Goal: Transaction & Acquisition: Purchase product/service

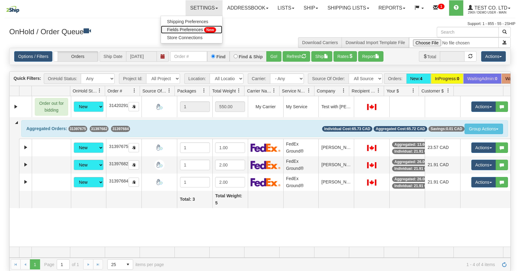
click at [178, 29] on span "Fields Preferences" at bounding box center [185, 29] width 36 height 5
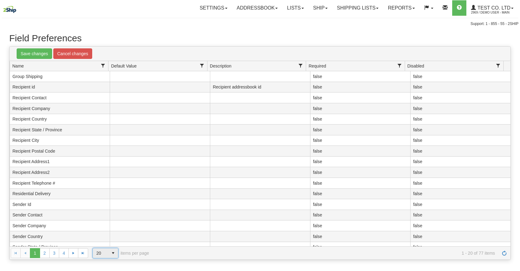
click at [116, 252] on span "select" at bounding box center [113, 253] width 10 height 10
click at [113, 239] on li "100" at bounding box center [106, 243] width 26 height 9
click at [197, 8] on link "Settings" at bounding box center [213, 7] width 37 height 15
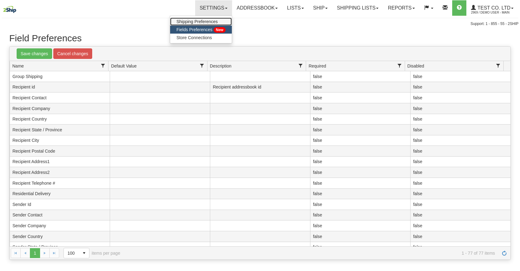
click at [189, 21] on span "Shipping Preferences" at bounding box center [196, 21] width 41 height 5
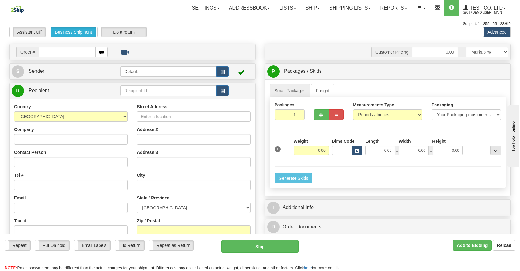
click at [101, 78] on div "S Sender Default" at bounding box center [133, 71] width 246 height 16
click at [103, 72] on link "S Sender" at bounding box center [66, 71] width 108 height 13
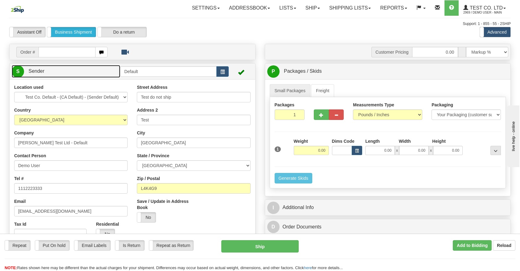
click at [103, 72] on link "S Sender" at bounding box center [66, 71] width 108 height 13
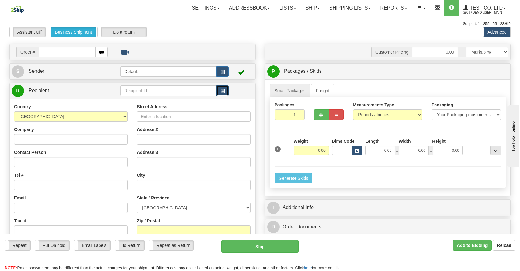
click at [222, 92] on span "button" at bounding box center [222, 91] width 4 height 4
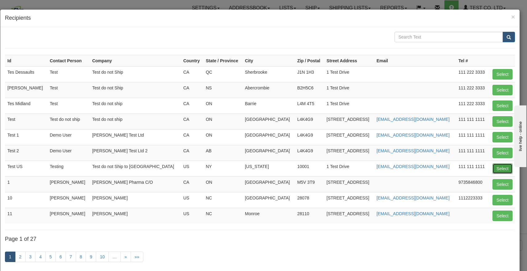
click at [492, 166] on button "Select" at bounding box center [502, 168] width 20 height 10
type input "Test US"
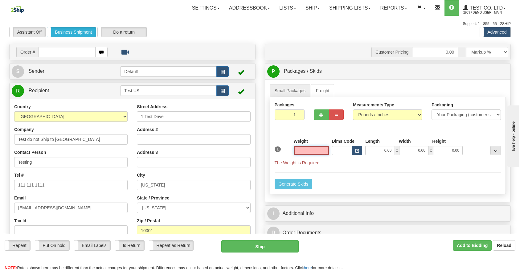
click at [312, 151] on input "text" at bounding box center [311, 150] width 35 height 9
type input "1.00"
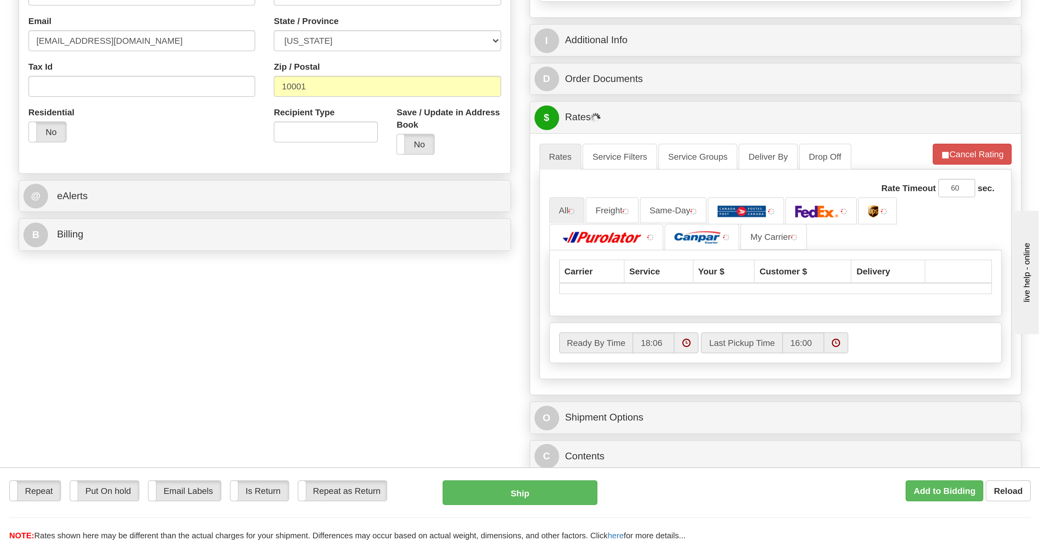
scroll to position [277, 0]
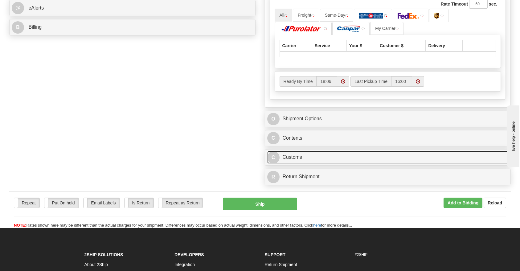
click at [348, 162] on link "C Customs" at bounding box center [387, 157] width 241 height 13
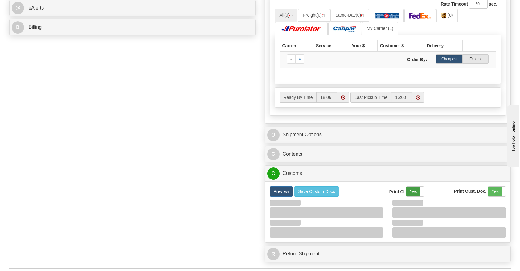
click at [412, 192] on label "Yes" at bounding box center [415, 191] width 18 height 10
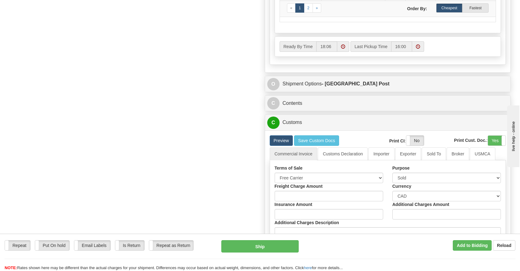
scroll to position [508, 0]
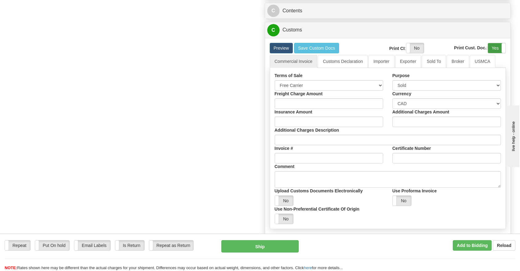
click at [491, 47] on label "Yes" at bounding box center [497, 48] width 18 height 10
